Goal: Transaction & Acquisition: Download file/media

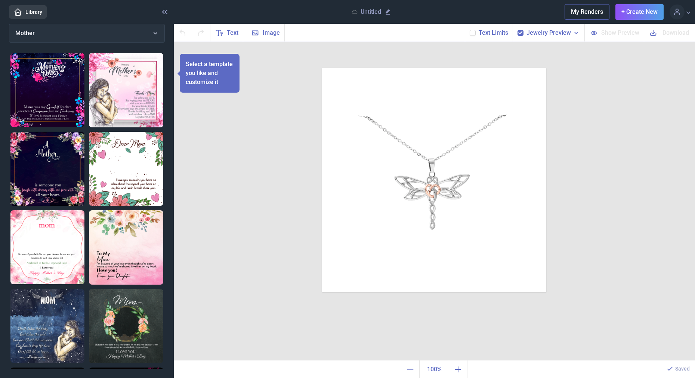
click at [25, 19] on header "Library Untitled My Renders + Create New Profile Design Library Log out" at bounding box center [347, 12] width 695 height 24
click at [26, 16] on link "Library" at bounding box center [28, 11] width 38 height 13
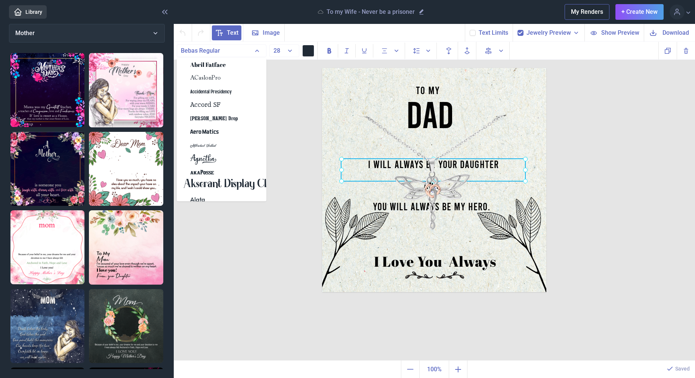
click at [322, 68] on div "I will always be your daughter" at bounding box center [322, 68] width 0 height 0
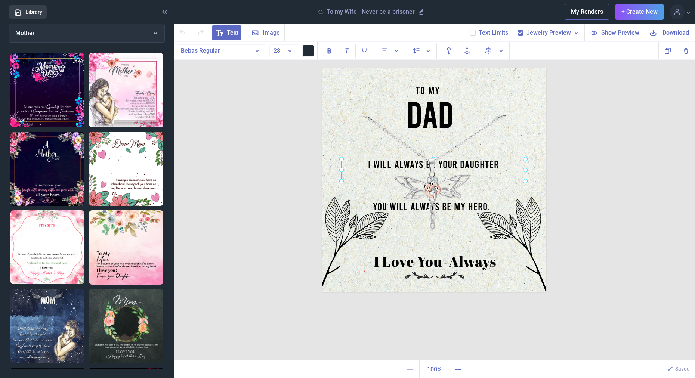
click at [467, 159] on div at bounding box center [433, 170] width 184 height 22
click at [467, 159] on div "I will always be your daughter" at bounding box center [433, 170] width 184 height 22
click at [467, 160] on div "I will always be your daughter" at bounding box center [433, 170] width 184 height 22
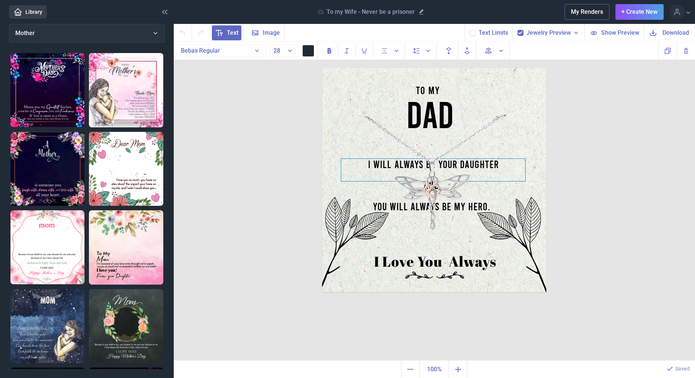
click at [467, 160] on div "I will always be your daughter" at bounding box center [433, 170] width 184 height 22
click at [468, 162] on div "I will always be your daughter" at bounding box center [433, 170] width 184 height 22
click at [563, 163] on div "To My DAD you will Always be my hero. And I will always be your Son I Love You …" at bounding box center [435, 201] width 522 height 319
click at [322, 68] on div "I will always be your Son" at bounding box center [322, 68] width 0 height 0
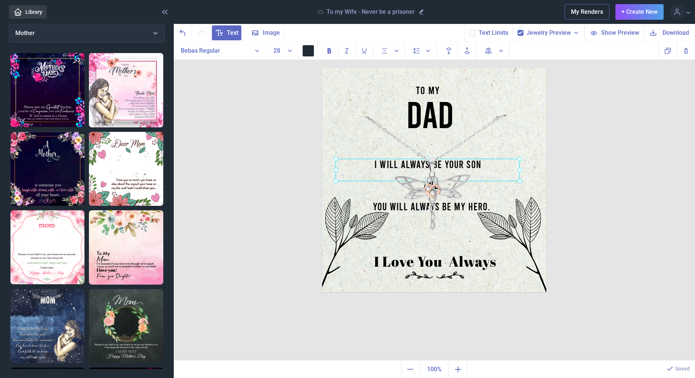
click at [492, 168] on div at bounding box center [428, 170] width 184 height 22
click at [608, 171] on div "To My DAD you will Always be my hero. And I will always be your Son I Love You …" at bounding box center [435, 201] width 522 height 319
click at [322, 68] on div "I will always be your Son" at bounding box center [322, 68] width 0 height 0
click at [606, 167] on div "To My DAD you will Always be my hero. And I will always be your Son I Love You …" at bounding box center [435, 201] width 522 height 319
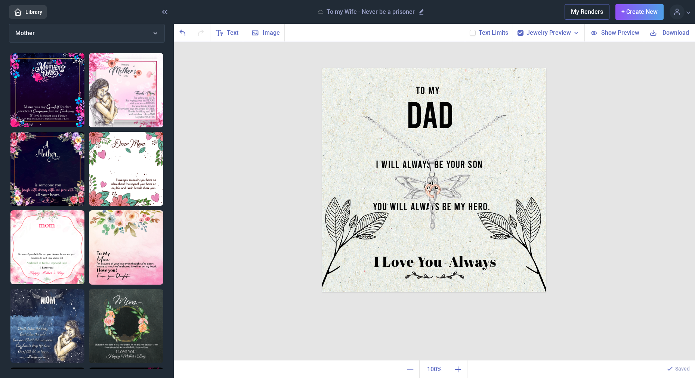
click at [666, 38] on button "Download" at bounding box center [669, 33] width 51 height 18
